Goal: Task Accomplishment & Management: Use online tool/utility

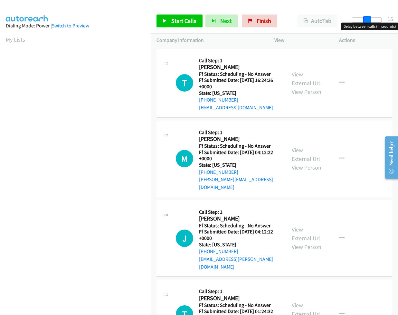
drag, startPoint x: 355, startPoint y: 22, endPoint x: 369, endPoint y: 22, distance: 14.2
click at [369, 22] on span at bounding box center [368, 20] width 8 height 8
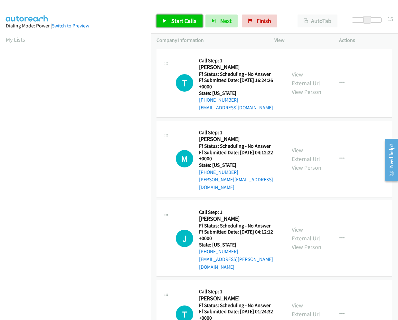
click at [177, 20] on span "Start Calls" at bounding box center [184, 20] width 25 height 7
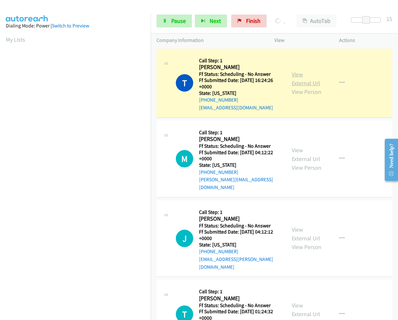
click at [296, 72] on link "View External Url" at bounding box center [306, 79] width 28 height 16
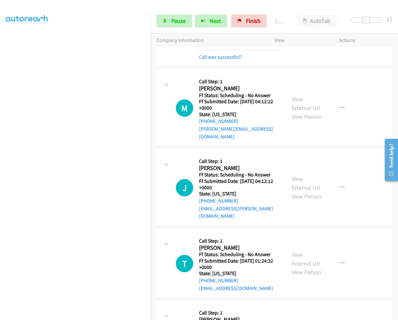
scroll to position [97, 0]
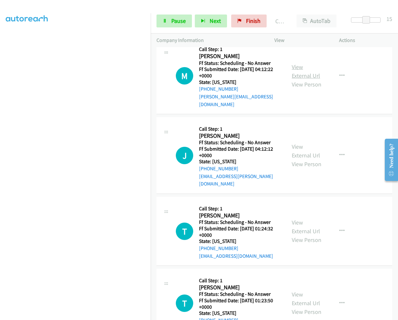
click at [297, 63] on link "View External Url" at bounding box center [306, 71] width 28 height 16
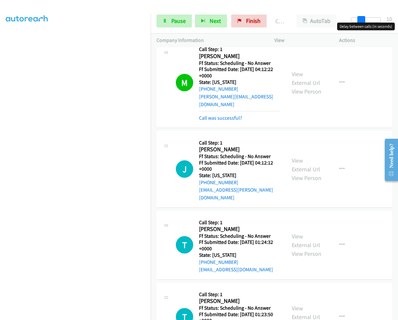
drag, startPoint x: 366, startPoint y: 19, endPoint x: 361, endPoint y: 19, distance: 4.5
click at [361, 19] on span at bounding box center [362, 20] width 8 height 8
click at [292, 157] on link "View External Url" at bounding box center [306, 165] width 28 height 16
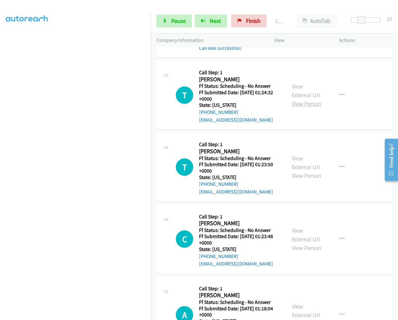
scroll to position [271, 0]
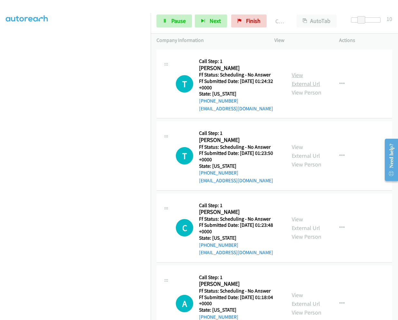
click at [297, 71] on link "View External Url" at bounding box center [306, 79] width 28 height 16
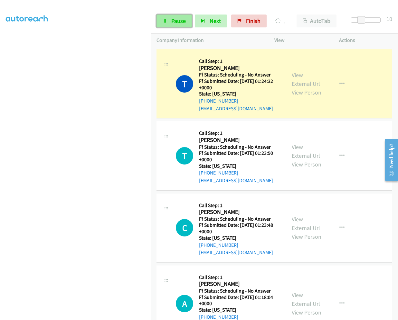
click at [176, 21] on span "Pause" at bounding box center [179, 20] width 15 height 7
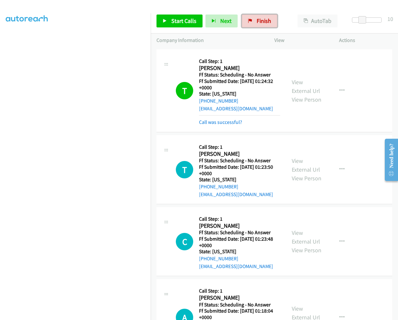
drag, startPoint x: 261, startPoint y: 20, endPoint x: 230, endPoint y: 34, distance: 34.5
click at [261, 20] on span "Finish" at bounding box center [264, 20] width 15 height 7
